Goal: Check status: Check status

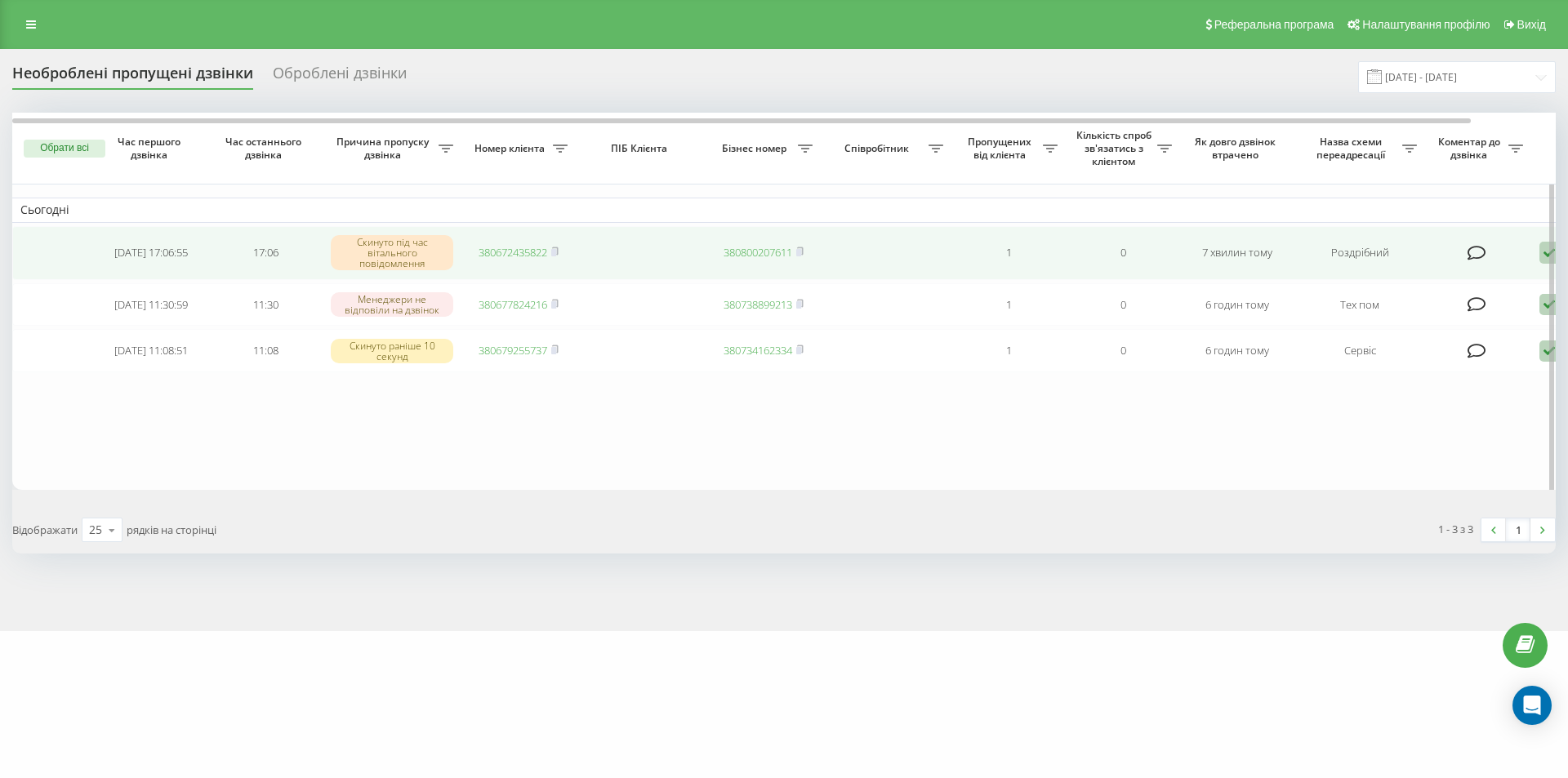
click at [503, 249] on link "380672435822" at bounding box center [512, 251] width 68 height 14
click at [504, 246] on link "380672435822" at bounding box center [512, 247] width 68 height 14
